Goal: Task Accomplishment & Management: Manage account settings

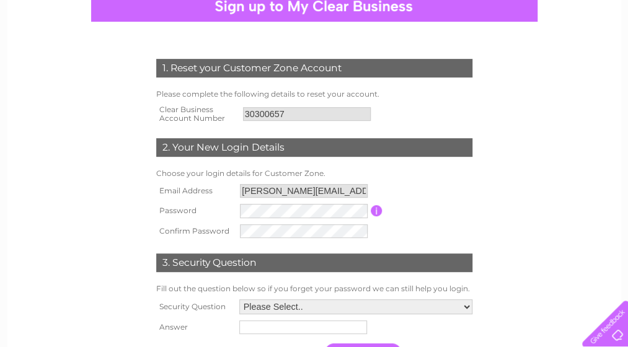
scroll to position [157, 0]
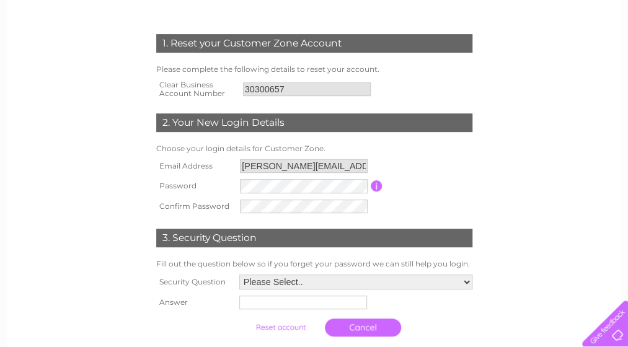
click at [468, 283] on select "Please Select.. In what town or city was your first job? In what town or city d…" at bounding box center [355, 282] width 233 height 15
select select "3"
click at [239, 275] on select "Please Select.. In what town or city was your first job? In what town or city d…" at bounding box center [355, 282] width 233 height 15
click at [364, 300] on input "text" at bounding box center [303, 303] width 128 height 14
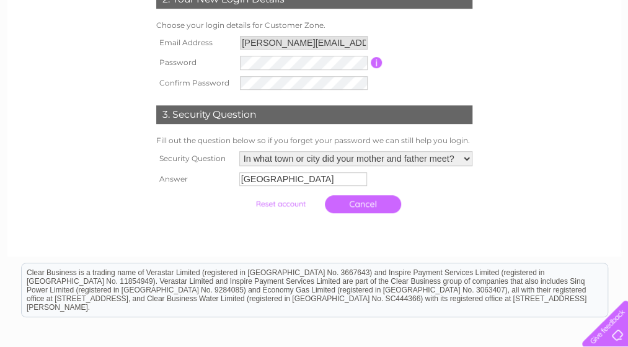
scroll to position [322, 0]
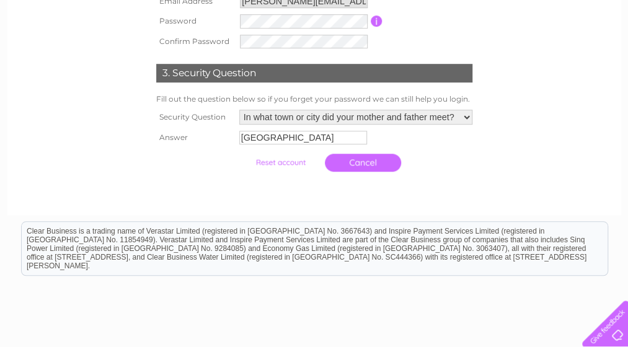
type input "Glasgow"
click at [293, 164] on input "submit" at bounding box center [280, 162] width 76 height 17
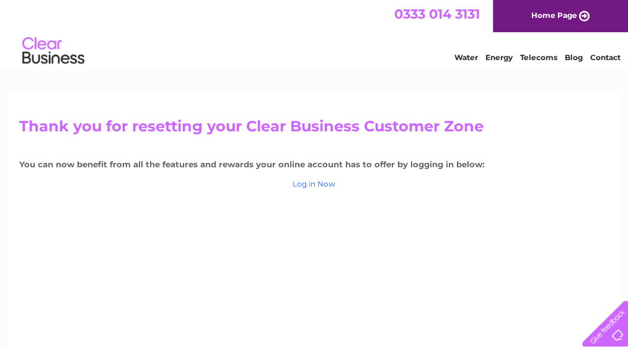
click at [314, 187] on link "Log in Now" at bounding box center [314, 183] width 43 height 9
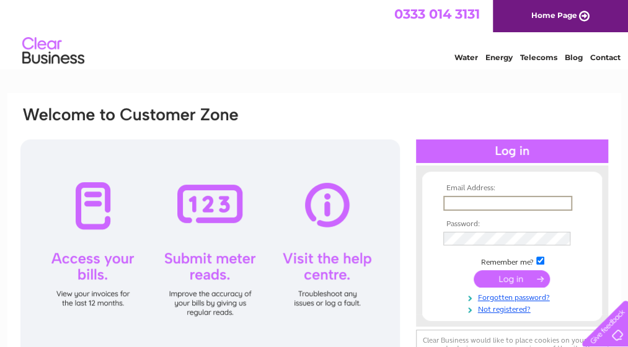
click at [465, 203] on input "text" at bounding box center [507, 203] width 129 height 15
type input "ruth@kennylyonconsulting.com"
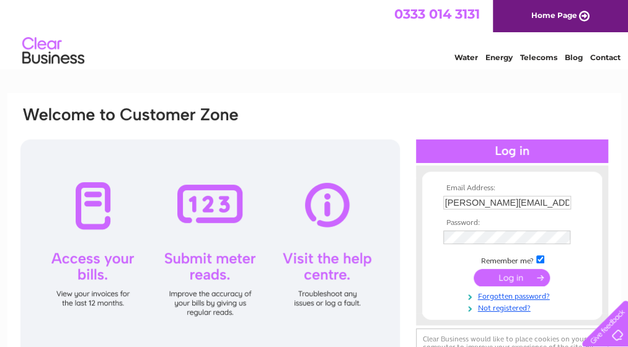
click at [496, 282] on input "submit" at bounding box center [512, 277] width 76 height 17
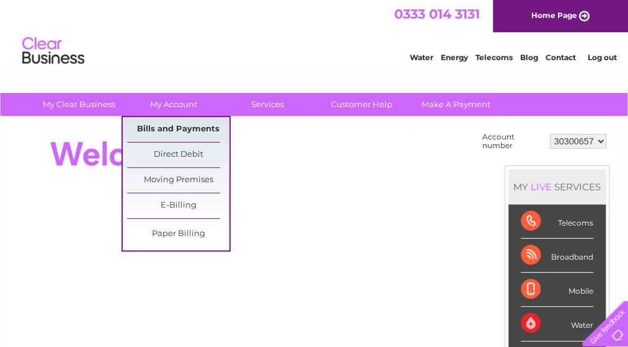
click at [201, 123] on link "Bills and Payments" at bounding box center [178, 129] width 102 height 25
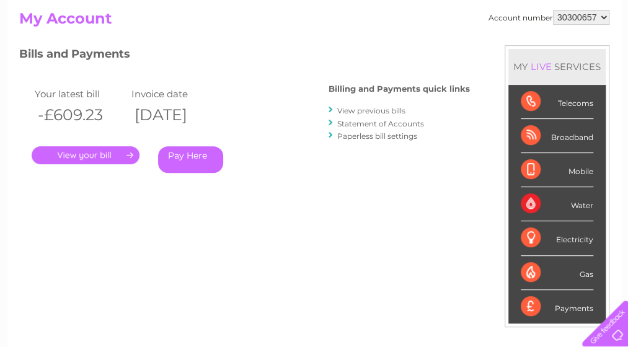
scroll to position [140, 0]
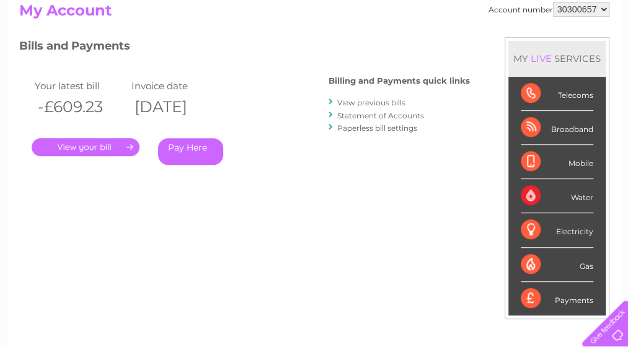
click at [104, 146] on link "." at bounding box center [86, 147] width 108 height 18
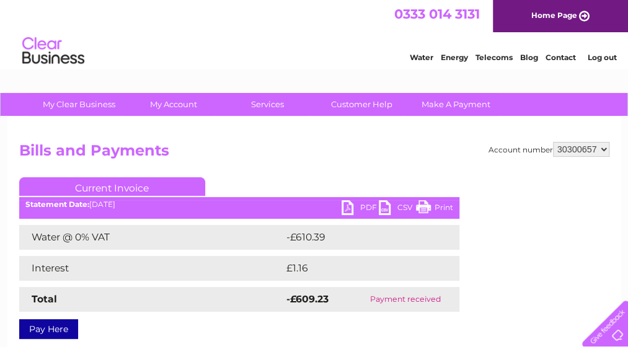
click at [349, 211] on link "PDF" at bounding box center [360, 209] width 37 height 18
